Goal: Task Accomplishment & Management: Use online tool/utility

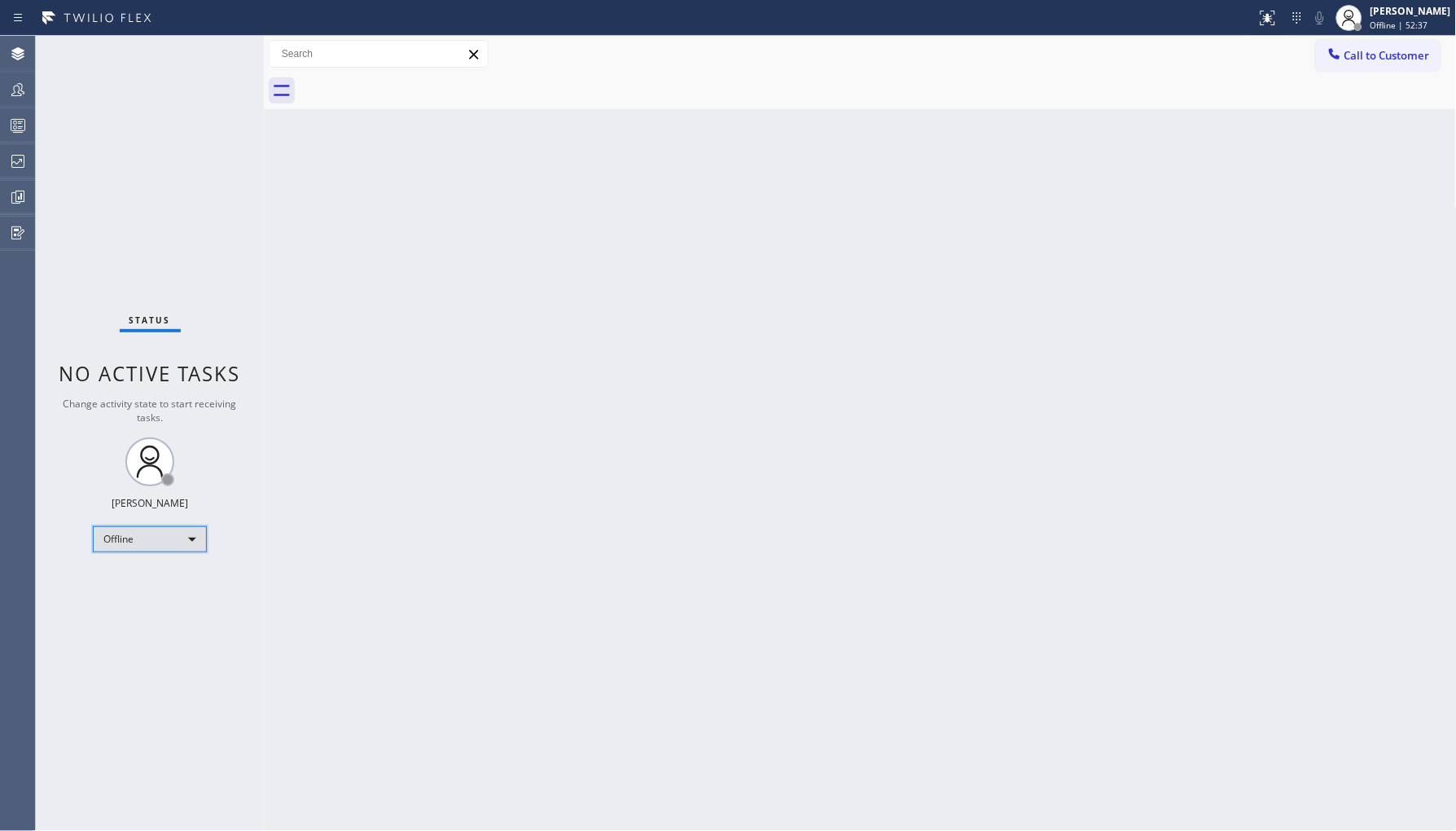
click at [136, 538] on div "Offline" at bounding box center [150, 539] width 114 height 26
click at [149, 604] on li "Unavailable" at bounding box center [149, 602] width 111 height 20
click at [8, 165] on div at bounding box center [17, 161] width 36 height 20
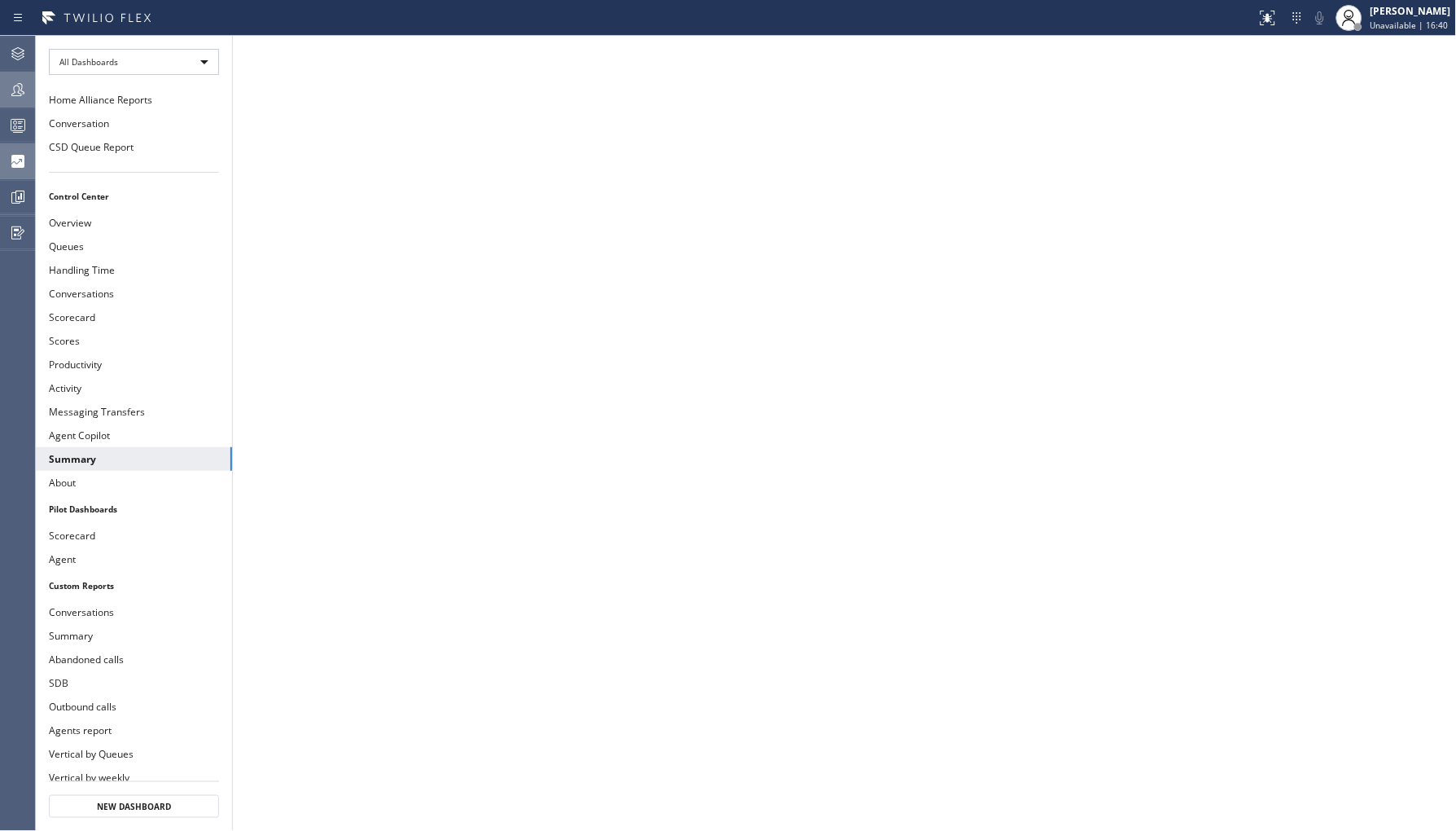
click at [25, 94] on icon at bounding box center [18, 89] width 20 height 20
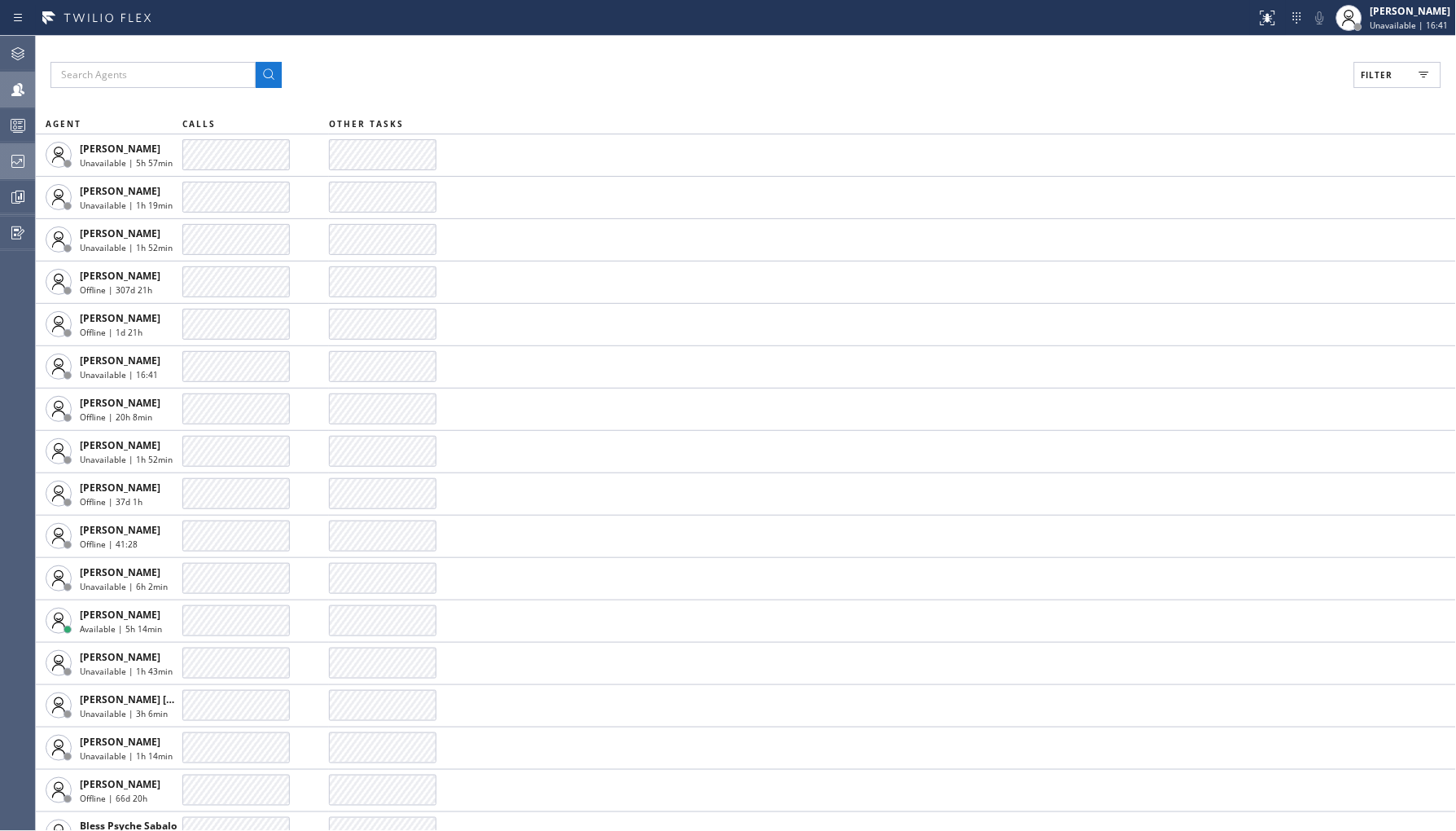
click at [1379, 72] on span "Filter" at bounding box center [1377, 75] width 31 height 12
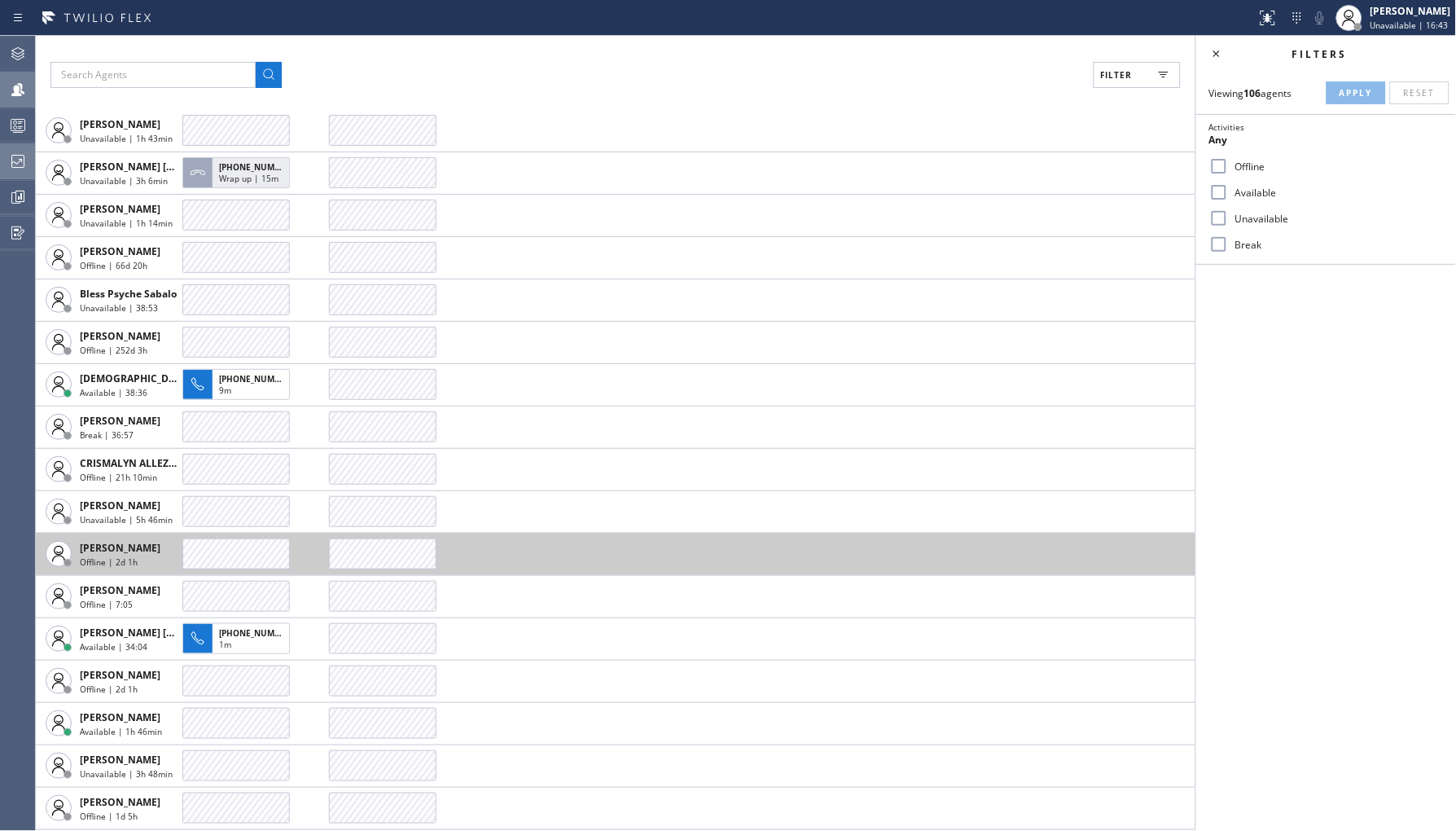
scroll to position [723, 0]
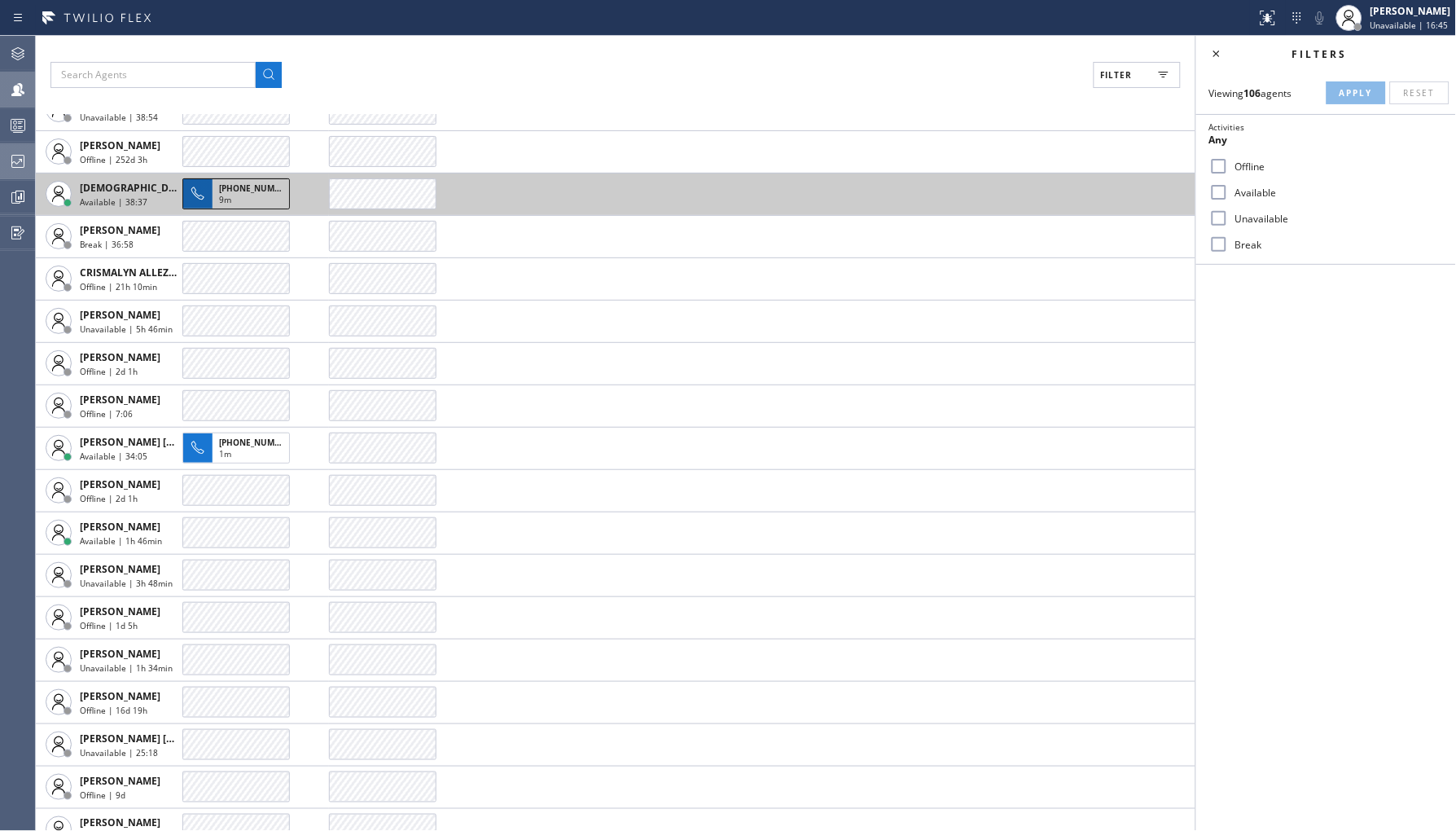
click at [204, 190] on icon at bounding box center [198, 194] width 20 height 20
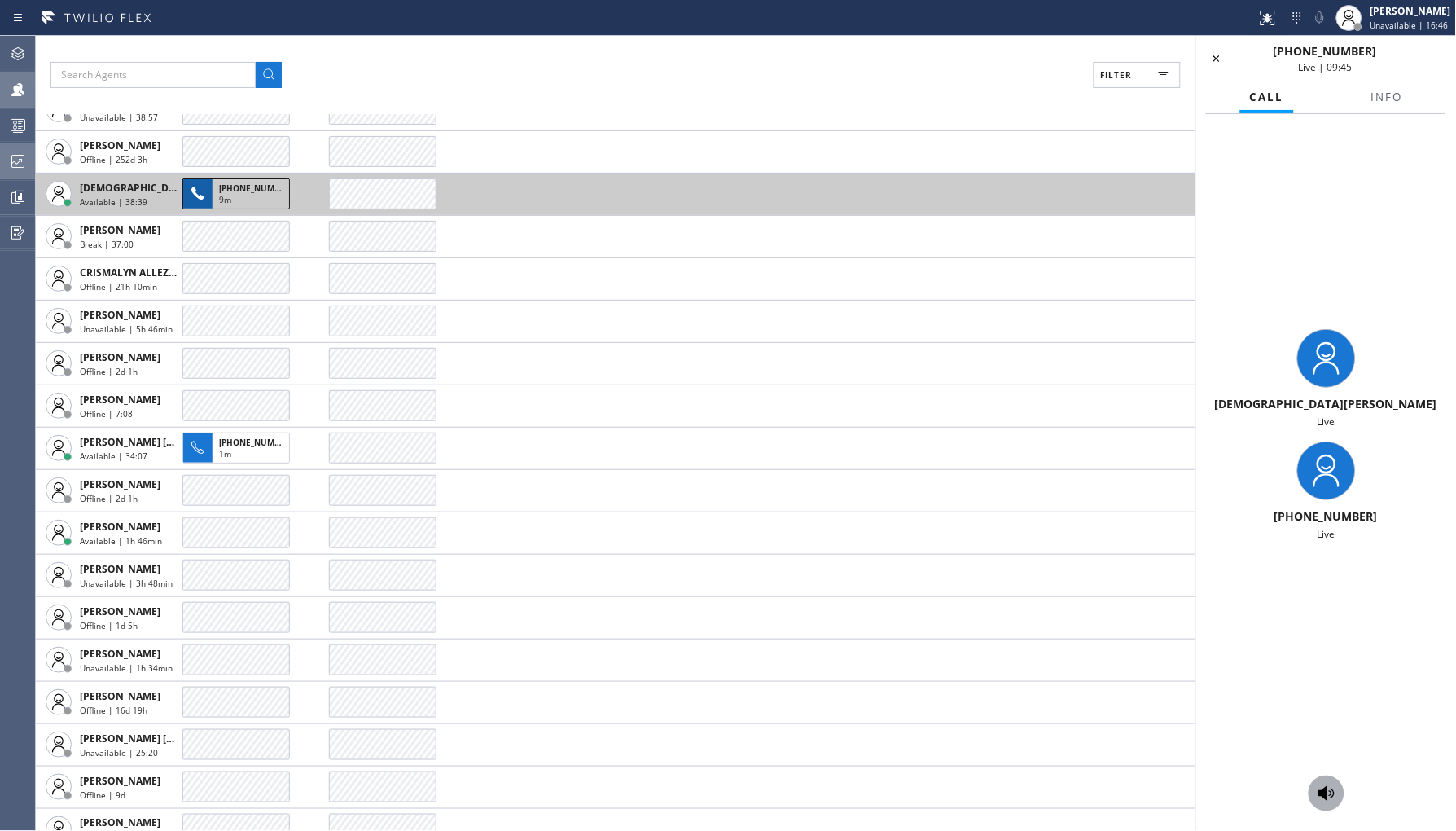
click at [1319, 791] on icon at bounding box center [1327, 793] width 17 height 15
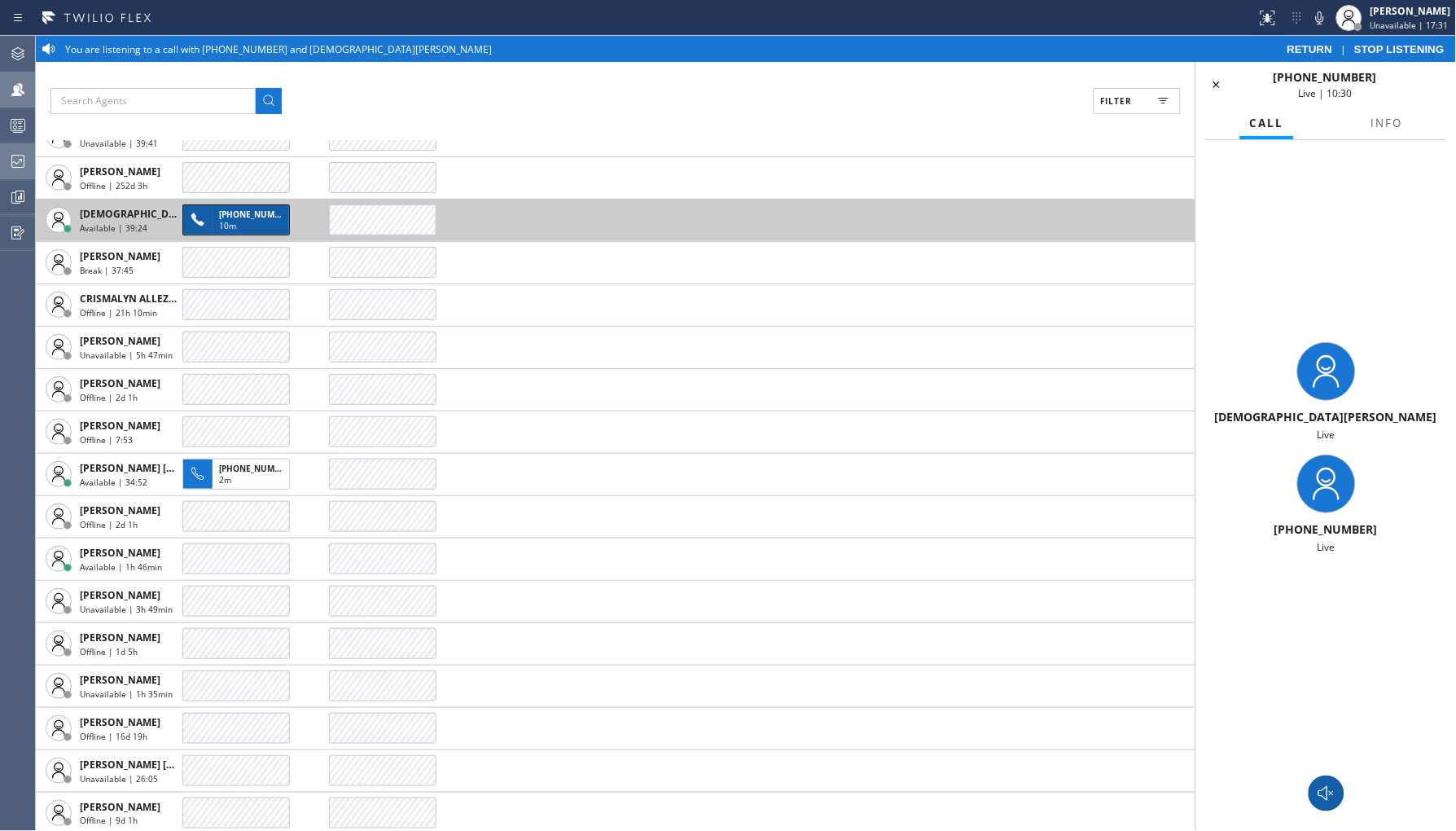
click at [1305, 783] on div at bounding box center [1326, 793] width 260 height 36
click at [1321, 786] on icon at bounding box center [1327, 793] width 20 height 20
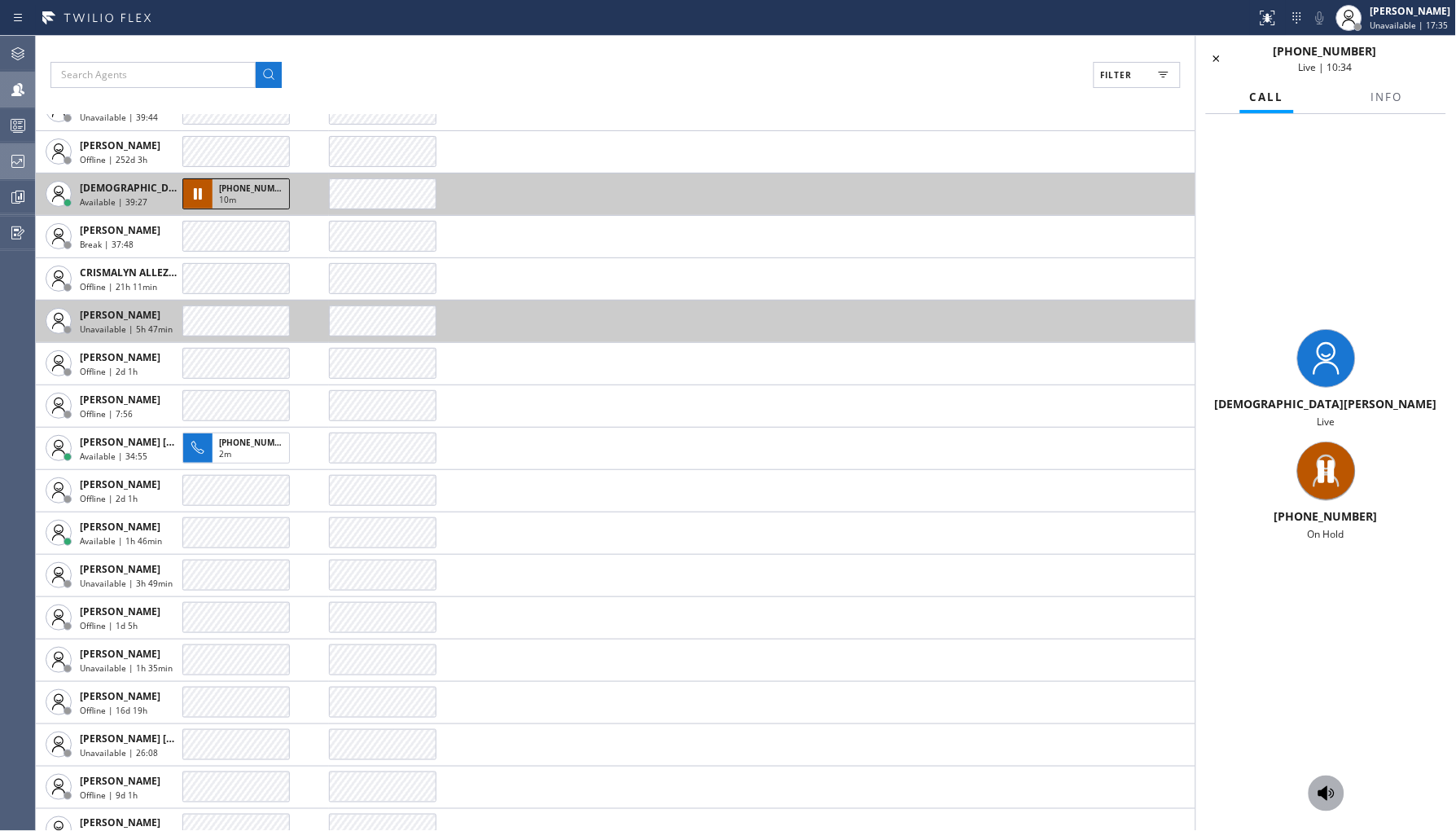
click at [1309, 776] on button at bounding box center [1326, 793] width 36 height 36
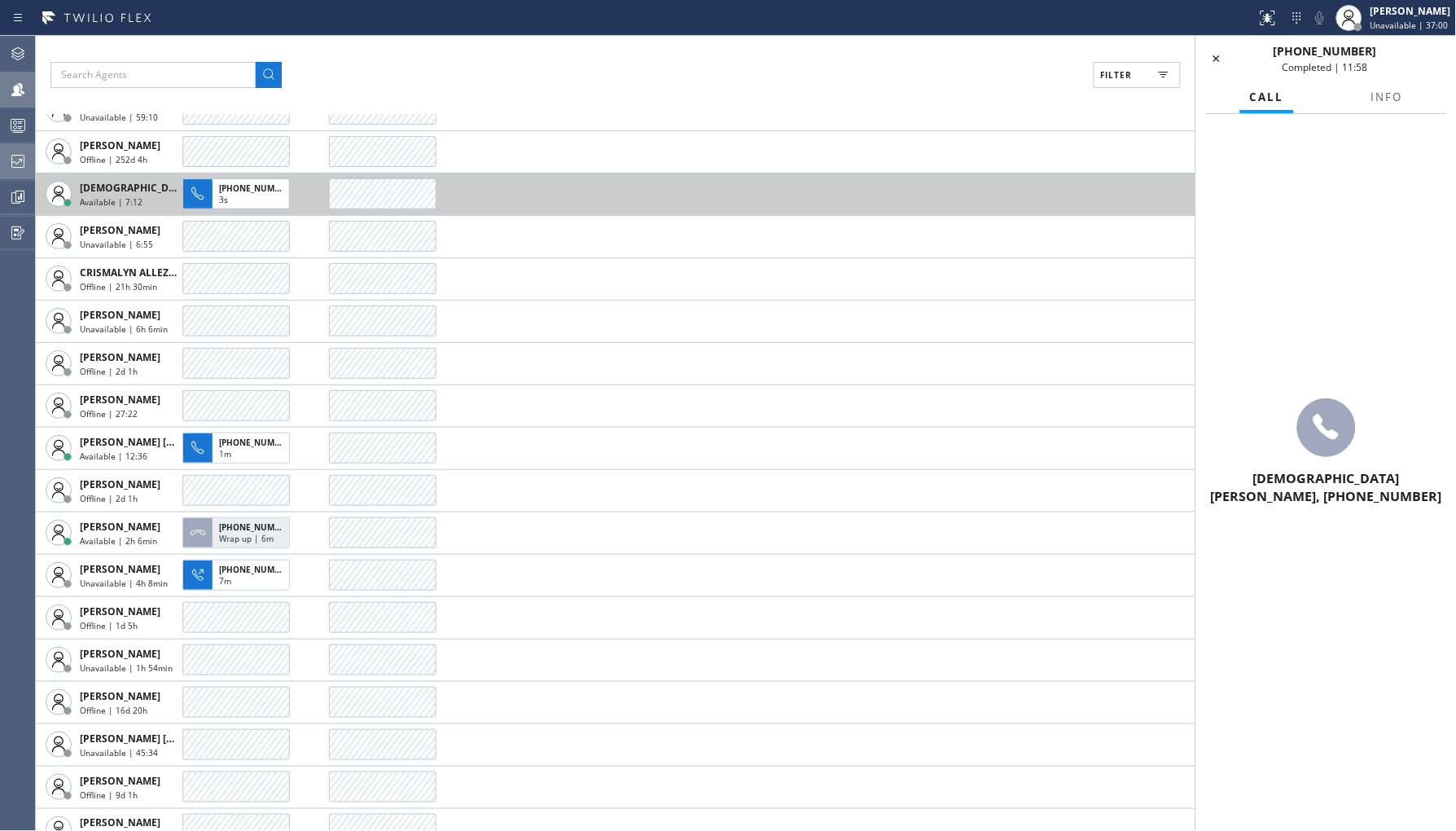
drag, startPoint x: 1215, startPoint y: 53, endPoint x: 897, endPoint y: 74, distance: 318.7
click at [1215, 55] on icon at bounding box center [1217, 59] width 20 height 20
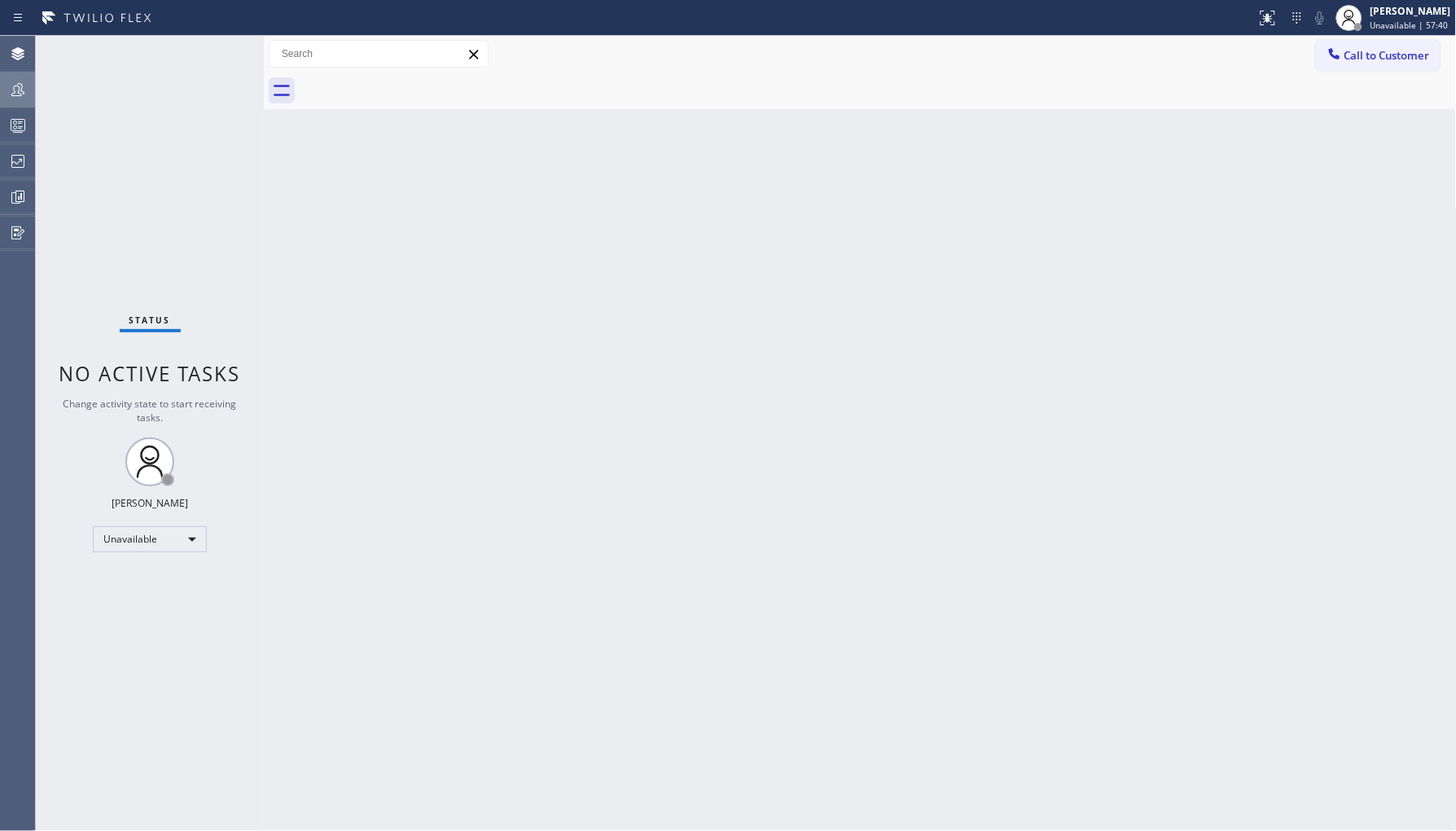
click at [22, 103] on div at bounding box center [17, 89] width 36 height 32
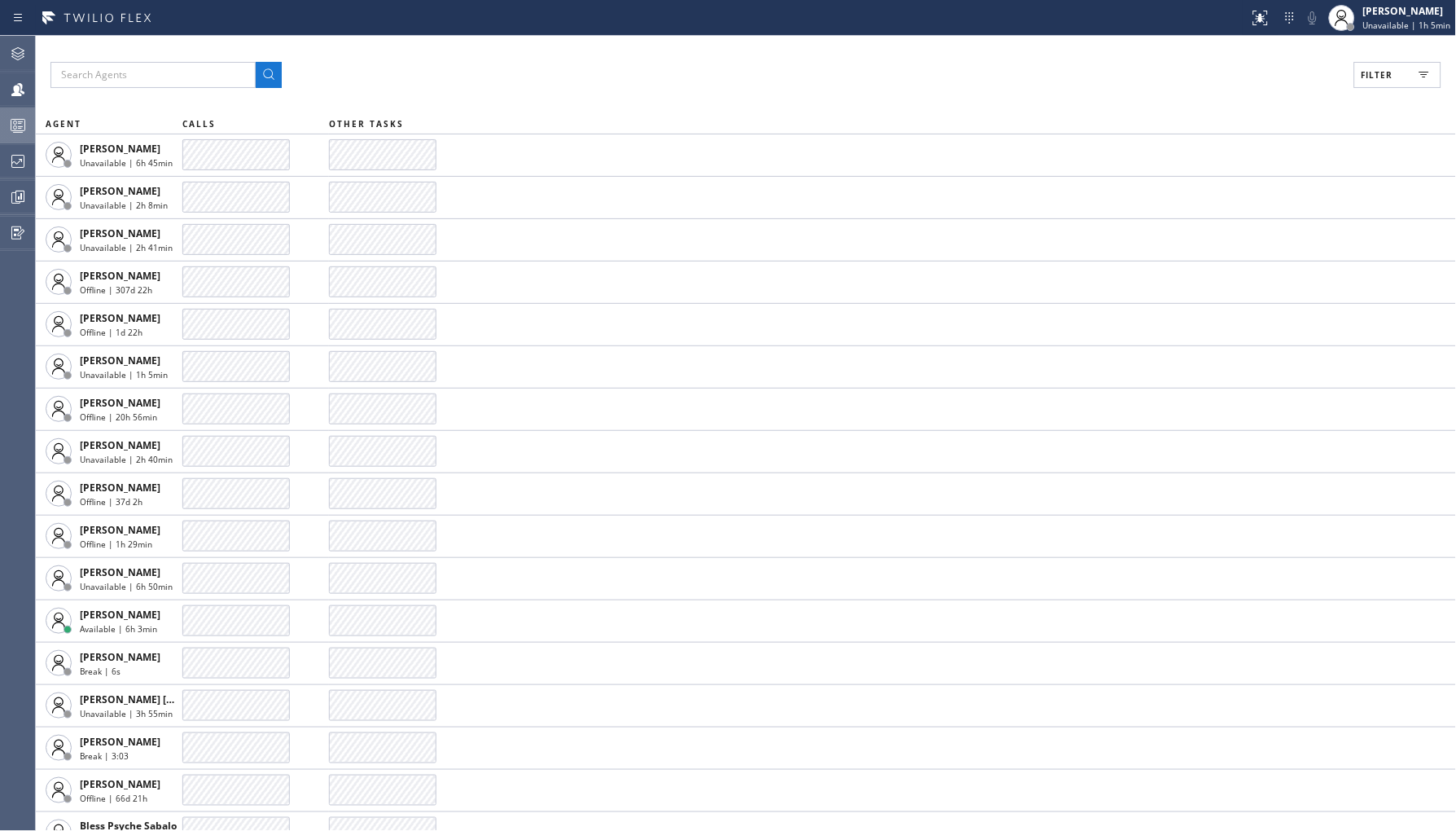
click at [21, 141] on div at bounding box center [17, 125] width 36 height 32
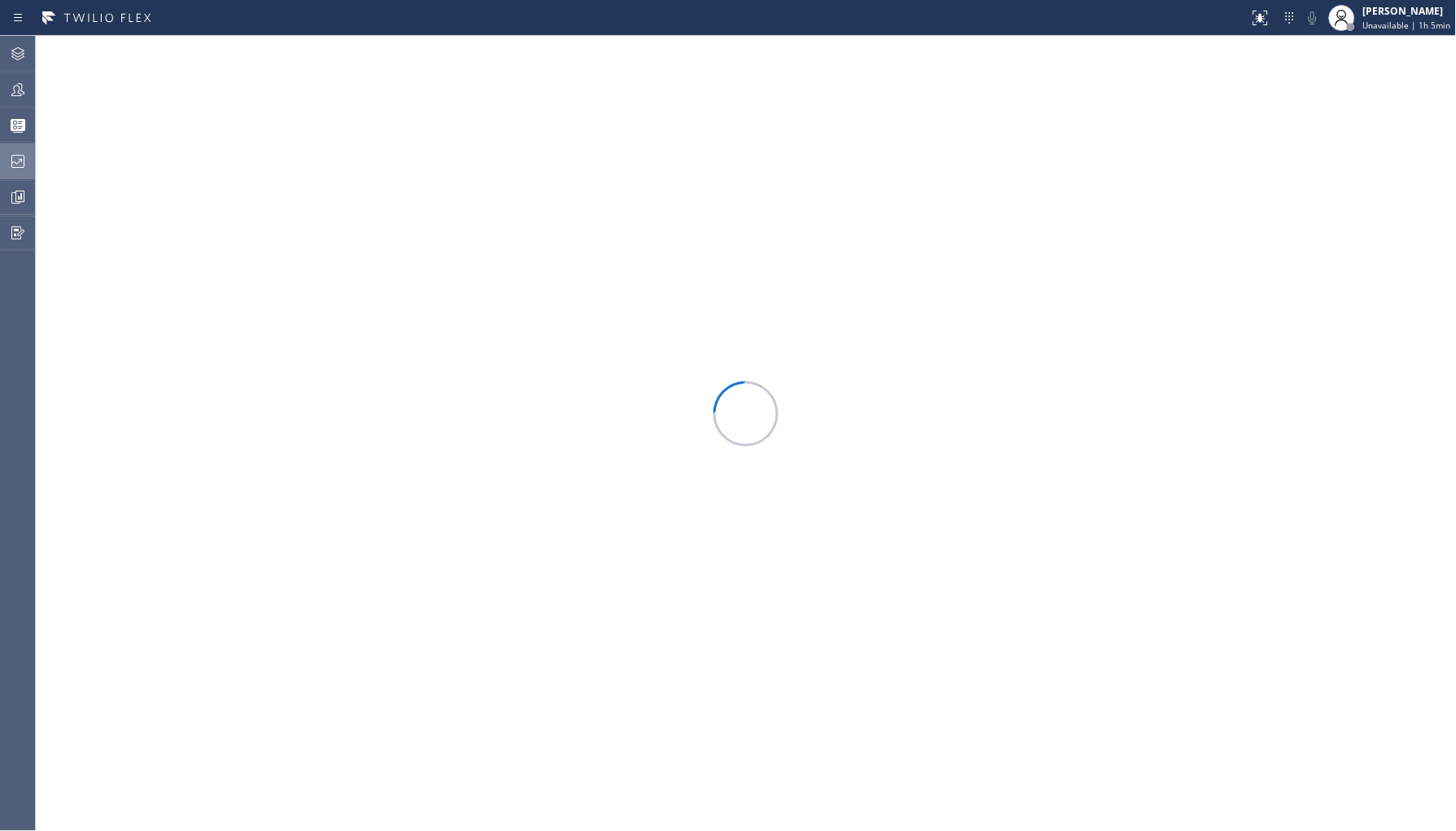
click at [20, 161] on icon at bounding box center [18, 161] width 20 height 20
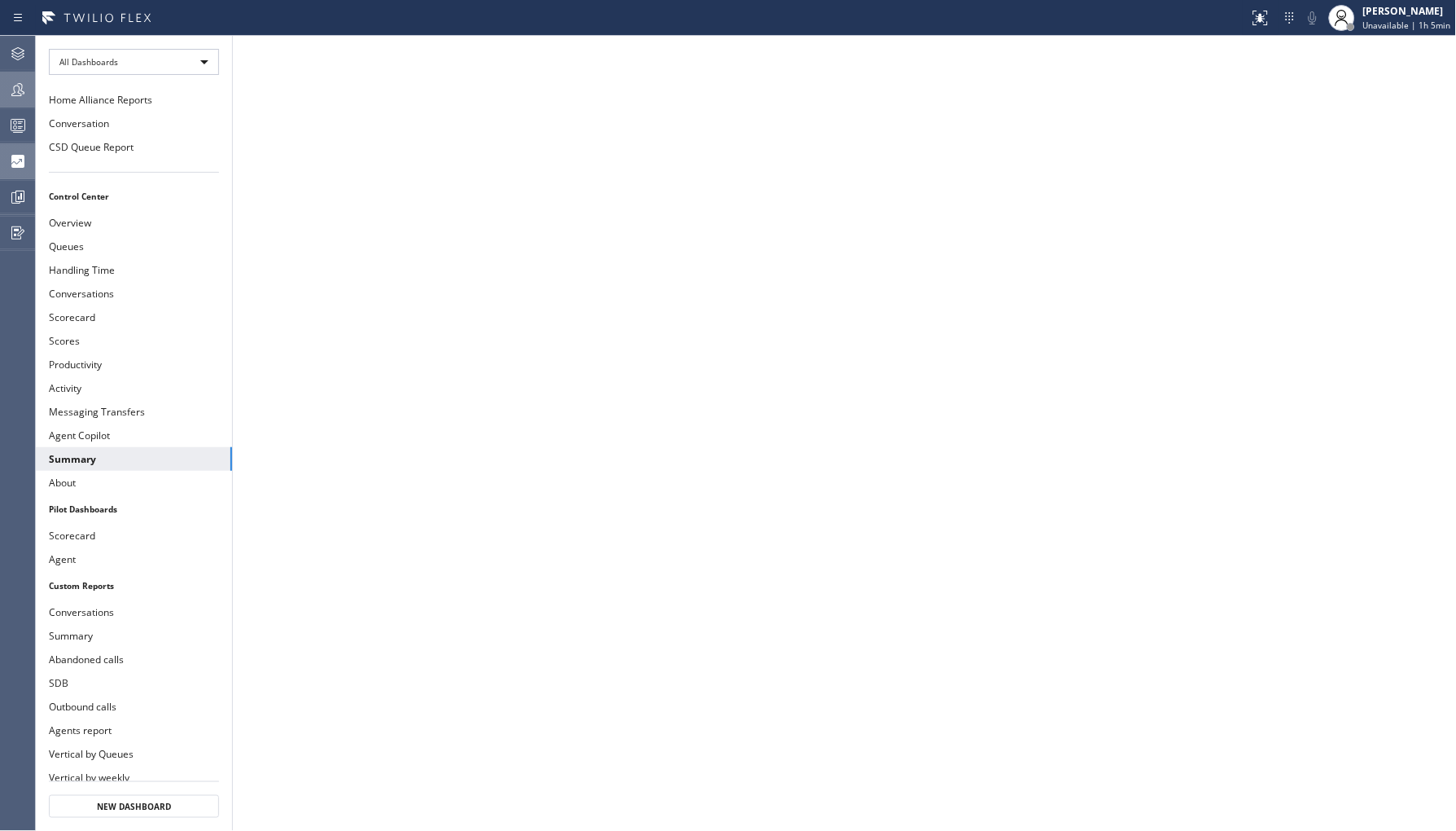
click at [10, 84] on icon at bounding box center [18, 89] width 20 height 20
